Goal: Task Accomplishment & Management: Manage account settings

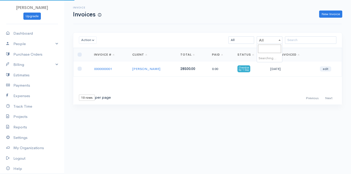
click at [169, 40] on span "All" at bounding box center [269, 40] width 25 height 7
click at [169, 68] on td "[DATE]" at bounding box center [291, 68] width 50 height 15
click at [169, 67] on link "edit" at bounding box center [325, 69] width 11 height 5
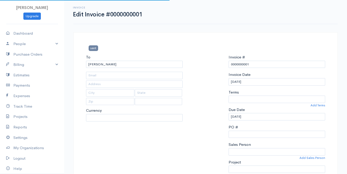
type input "[EMAIL_ADDRESS][DOMAIN_NAME]"
type input "[PERSON_NAME] [PERSON_NAME] St"
type input "Madalla"
type input "abuja"
type input "90009"
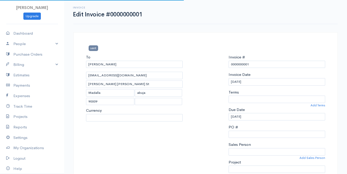
select select
select select "[GEOGRAPHIC_DATA]"
select select "NGN"
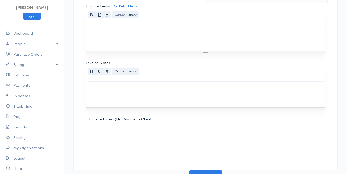
scroll to position [294, 0]
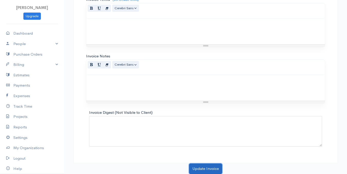
click at [169, 160] on button "Update Invoice" at bounding box center [205, 169] width 33 height 11
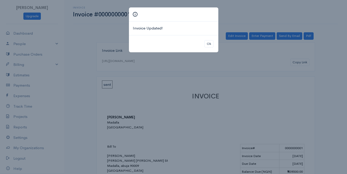
click at [169, 110] on div "Invoice Updated! Ok" at bounding box center [173, 87] width 347 height 174
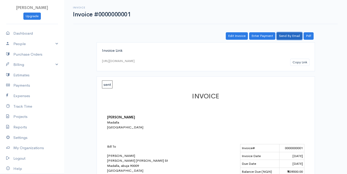
click at [169, 33] on link "Send By Email" at bounding box center [290, 35] width 26 height 7
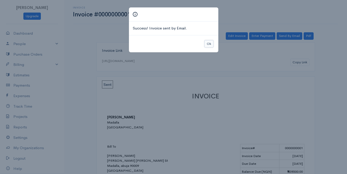
click at [169, 46] on button "Ok" at bounding box center [209, 43] width 9 height 7
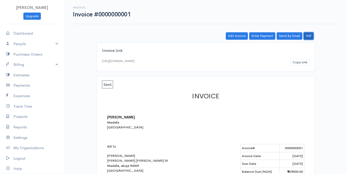
click at [169, 36] on link "Pdf" at bounding box center [309, 35] width 10 height 7
click at [25, 58] on link "Purchase Orders" at bounding box center [32, 54] width 64 height 11
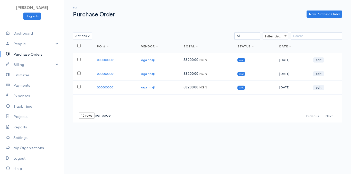
click at [169, 62] on td "sent" at bounding box center [254, 60] width 42 height 14
click at [169, 63] on td "edit" at bounding box center [325, 60] width 33 height 14
click at [169, 61] on link "edit" at bounding box center [318, 60] width 11 height 5
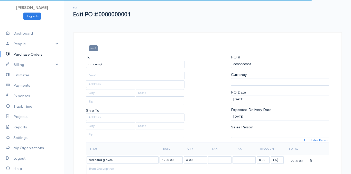
type input "[EMAIL_ADDRESS][DOMAIN_NAME]"
type input "phase4"
type input "kubwa"
type input "abuja"
select select "[GEOGRAPHIC_DATA]"
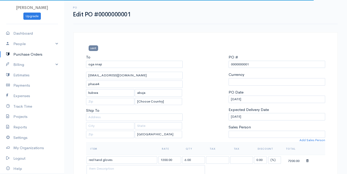
select select "[GEOGRAPHIC_DATA]"
select select "NGN"
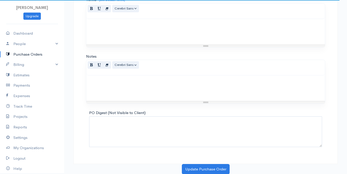
scroll to position [418, 0]
click at [169, 160] on button "Update Purchase Order" at bounding box center [206, 169] width 48 height 11
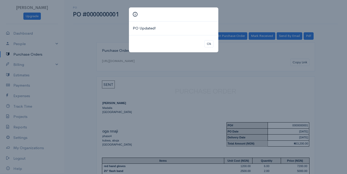
click at [169, 37] on div "PO Updated! Ok" at bounding box center [173, 87] width 347 height 174
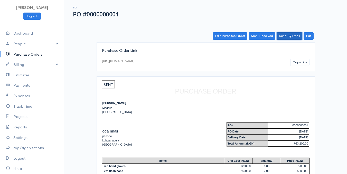
click at [169, 37] on link "Send By Email" at bounding box center [290, 35] width 26 height 7
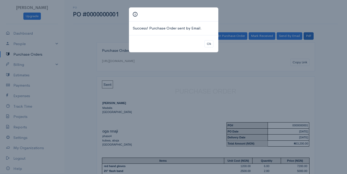
click at [169, 37] on div "Success! Purchase Order sent by Email. Ok" at bounding box center [173, 87] width 347 height 174
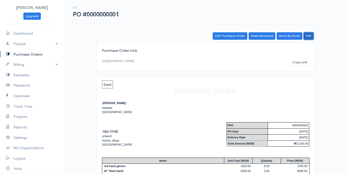
click at [169, 37] on link "Pdf" at bounding box center [309, 35] width 10 height 7
